Goal: Consume media (video, audio)

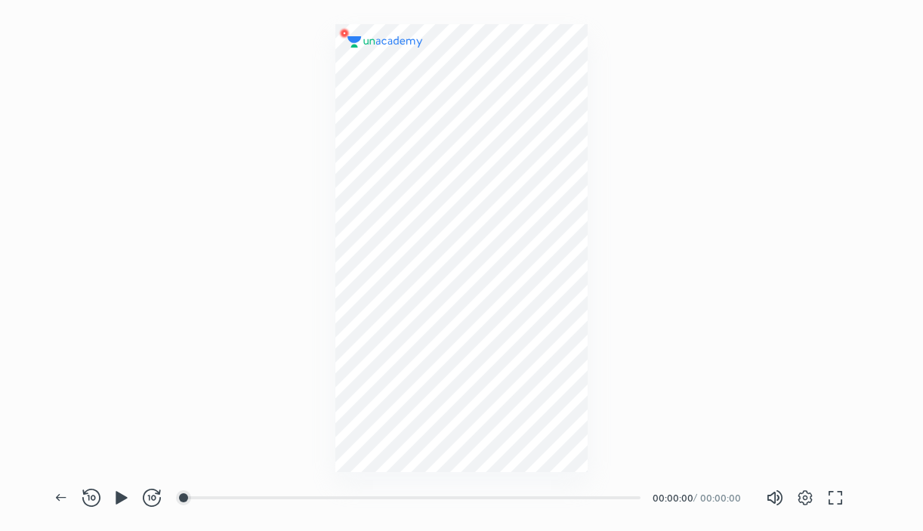
scroll to position [531, 922]
click at [113, 500] on icon "button" at bounding box center [122, 498] width 18 height 18
click at [233, 497] on div at bounding box center [232, 498] width 12 height 12
click at [322, 490] on div "00:22" at bounding box center [412, 497] width 455 height 15
click at [387, 500] on div at bounding box center [386, 498] width 12 height 12
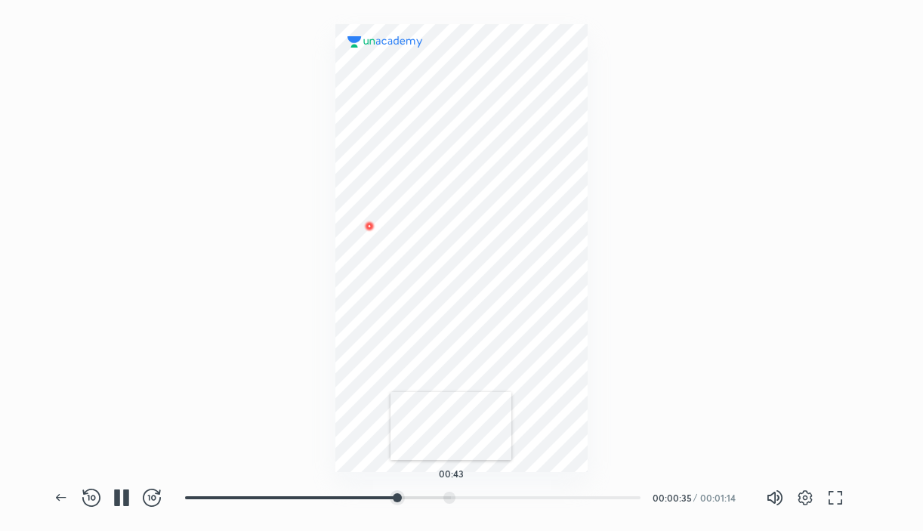
click at [451, 501] on div at bounding box center [449, 498] width 12 height 12
click at [504, 501] on div at bounding box center [503, 498] width 12 height 12
click at [511, 500] on div at bounding box center [509, 498] width 12 height 12
click at [537, 498] on div at bounding box center [535, 498] width 12 height 12
click at [574, 493] on div at bounding box center [572, 498] width 12 height 12
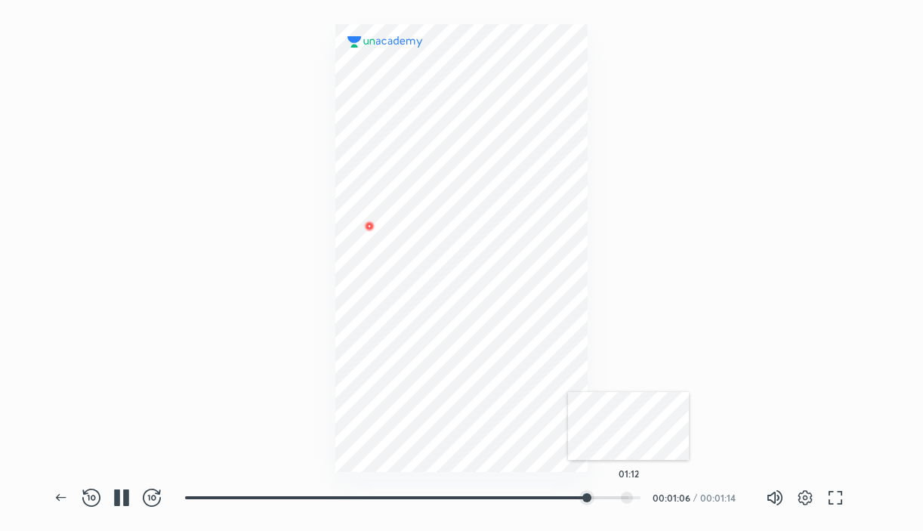
click at [628, 498] on div at bounding box center [627, 498] width 12 height 12
